Goal: Book appointment/travel/reservation

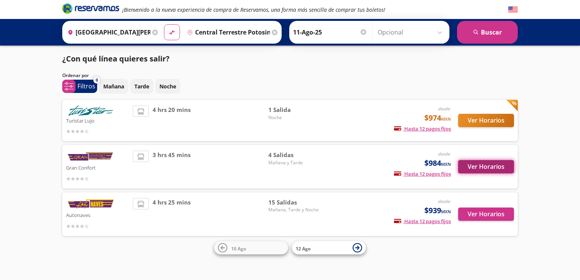
click at [485, 163] on button "Ver Horarios" at bounding box center [486, 166] width 56 height 13
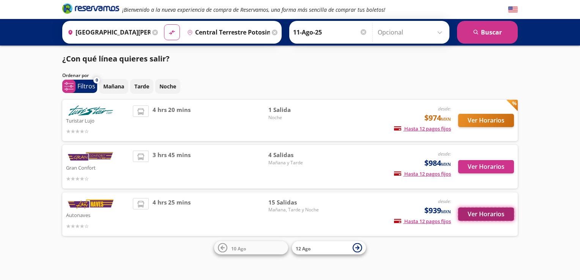
click at [491, 216] on button "Ver Horarios" at bounding box center [486, 214] width 56 height 13
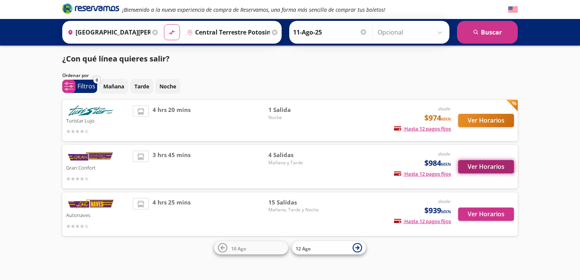
click at [480, 168] on button "Ver Horarios" at bounding box center [486, 166] width 56 height 13
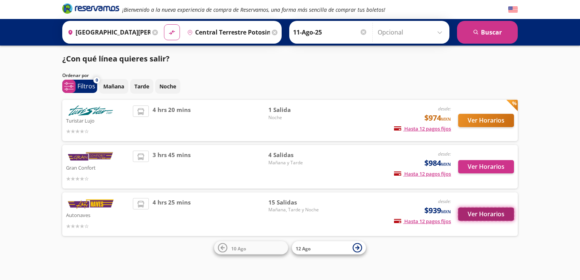
click at [473, 213] on button "Ver Horarios" at bounding box center [486, 214] width 56 height 13
